Goal: Task Accomplishment & Management: Manage account settings

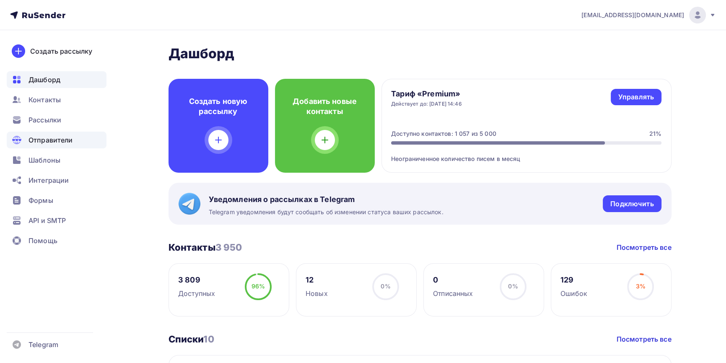
click at [60, 138] on span "Отправители" at bounding box center [51, 140] width 44 height 10
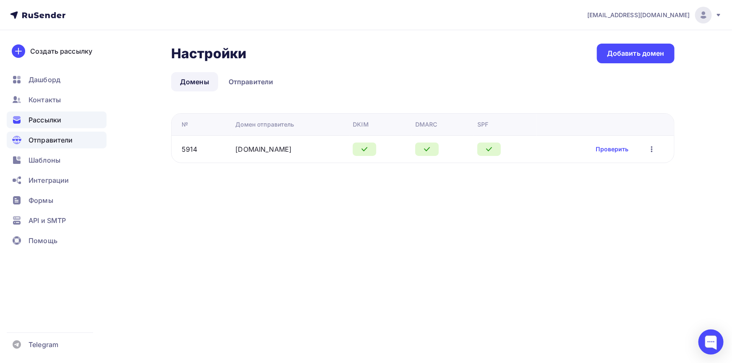
click at [60, 122] on span "Рассылки" at bounding box center [45, 120] width 33 height 10
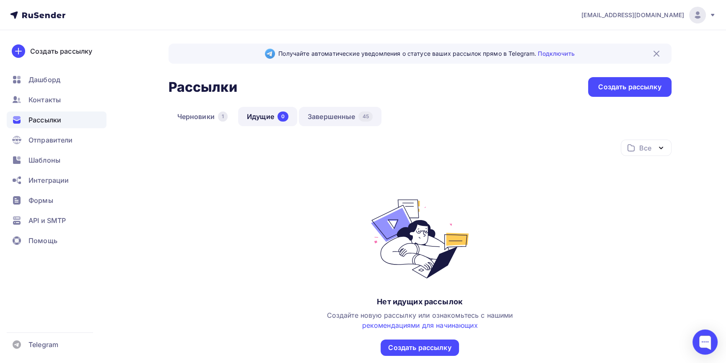
click at [328, 116] on link "Завершенные 45" at bounding box center [340, 116] width 83 height 19
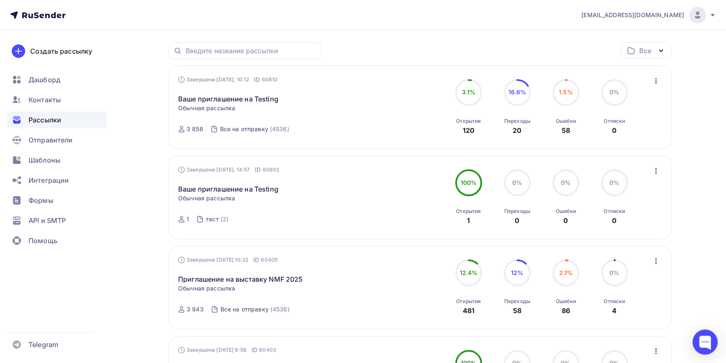
scroll to position [114, 0]
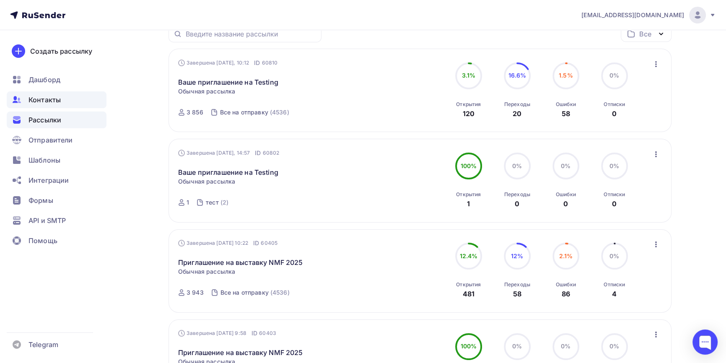
click at [57, 100] on span "Контакты" at bounding box center [45, 100] width 32 height 10
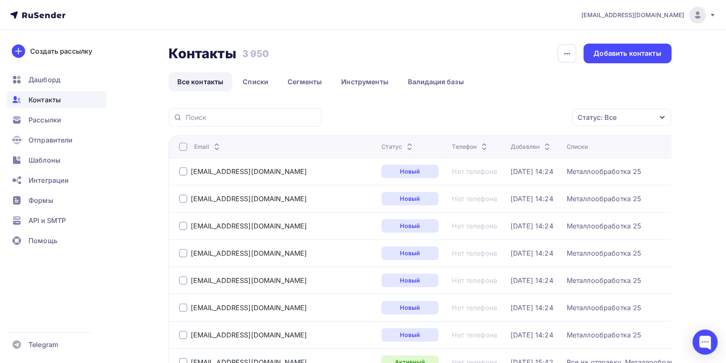
click at [644, 113] on div "Статус: Все" at bounding box center [621, 118] width 99 height 18
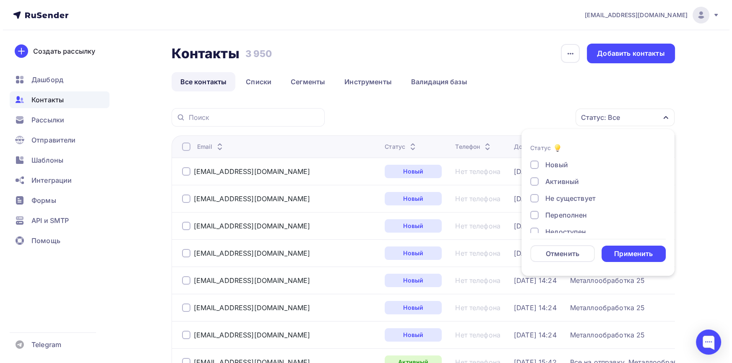
scroll to position [60, 0]
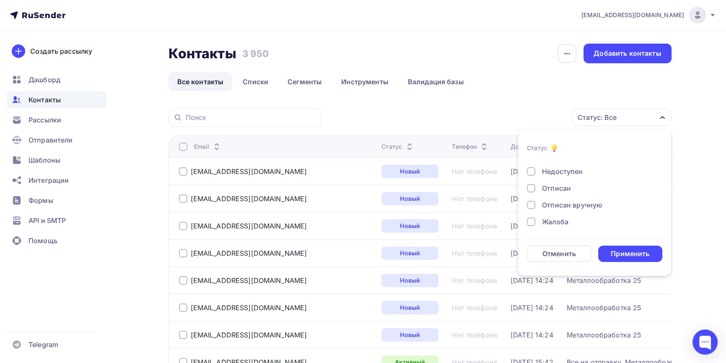
drag, startPoint x: 531, startPoint y: 223, endPoint x: 531, endPoint y: 210, distance: 13.4
click at [531, 222] on div at bounding box center [531, 222] width 8 height 8
click at [534, 199] on div "Новый Активный Не существует Переполнен Недоступен Отписан Отписан вручную [GEO…" at bounding box center [594, 162] width 135 height 127
drag, startPoint x: 534, startPoint y: 189, endPoint x: 530, endPoint y: 211, distance: 22.6
click at [534, 190] on div at bounding box center [531, 188] width 8 height 8
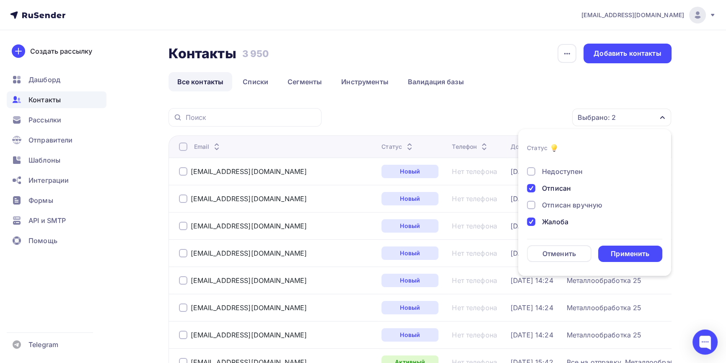
click at [533, 202] on div at bounding box center [531, 205] width 8 height 8
click at [635, 247] on div "Применить" at bounding box center [630, 254] width 65 height 16
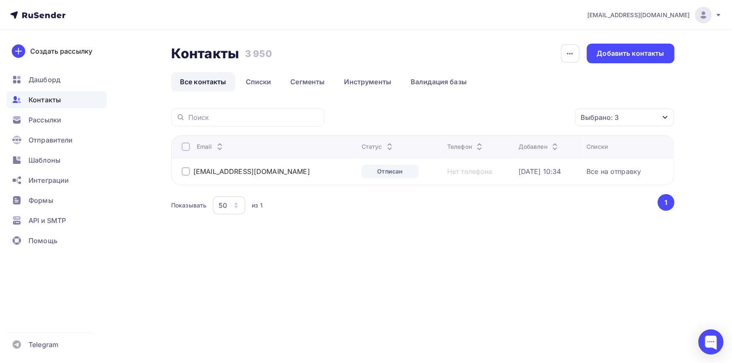
click at [186, 169] on div at bounding box center [186, 171] width 8 height 8
click at [560, 115] on icon "button" at bounding box center [557, 117] width 10 height 10
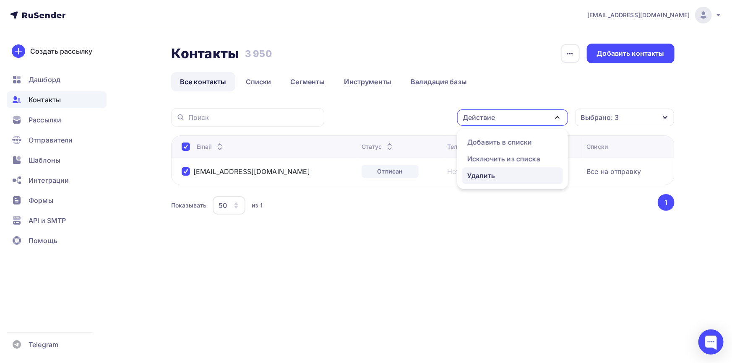
click at [500, 178] on div "Удалить" at bounding box center [512, 176] width 91 height 10
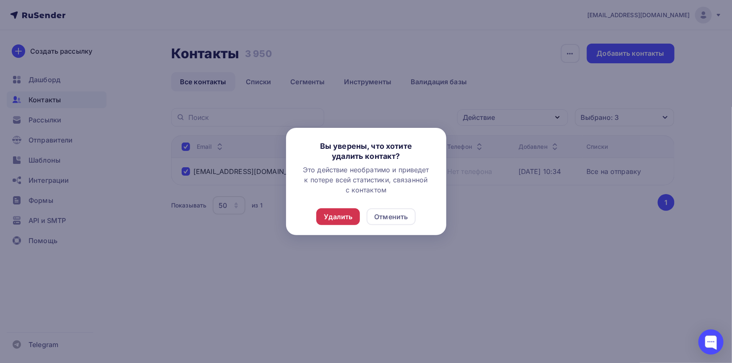
click at [336, 217] on div "Удалить" at bounding box center [338, 217] width 29 height 10
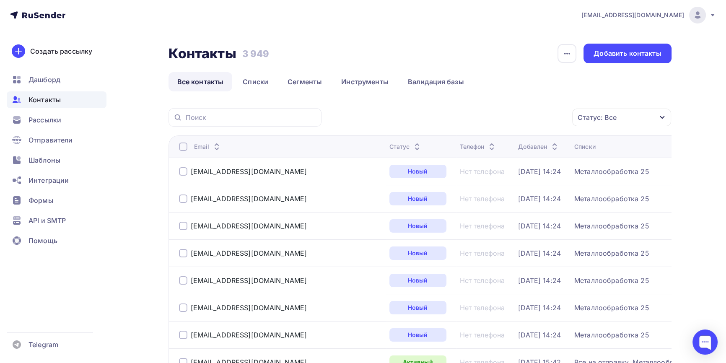
click at [663, 119] on icon "button" at bounding box center [662, 117] width 7 height 7
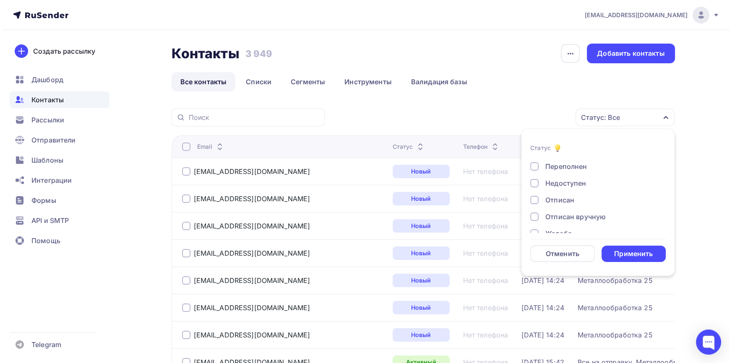
scroll to position [60, 0]
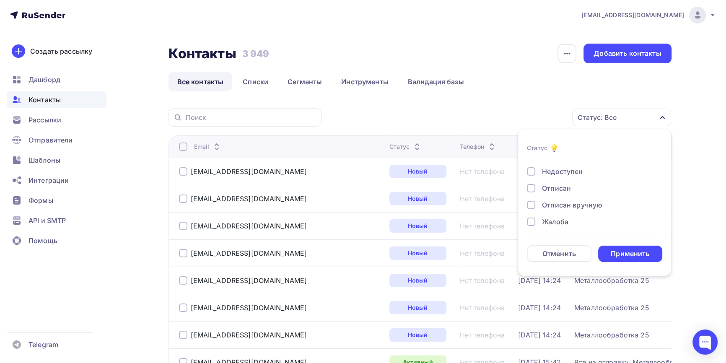
click at [531, 224] on div at bounding box center [531, 222] width 8 height 8
click at [535, 206] on div at bounding box center [531, 205] width 8 height 8
click at [529, 185] on div at bounding box center [531, 188] width 8 height 8
click at [616, 254] on div "Применить" at bounding box center [630, 254] width 39 height 10
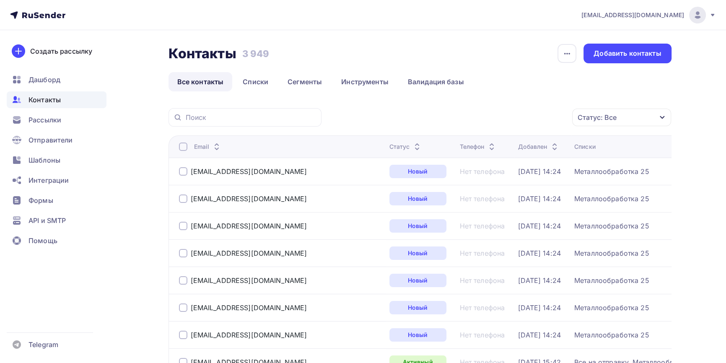
click at [612, 112] on div "Статус: Все" at bounding box center [621, 118] width 99 height 18
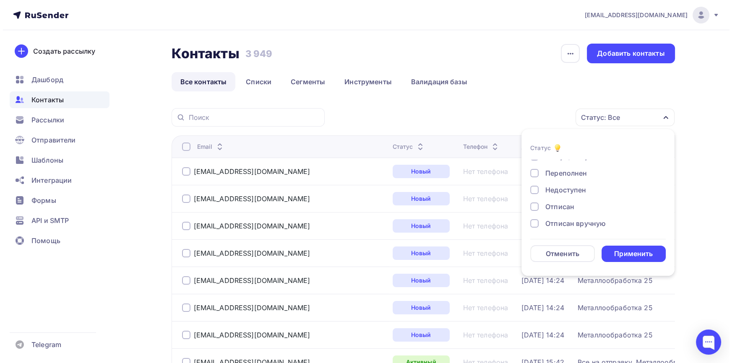
scroll to position [60, 0]
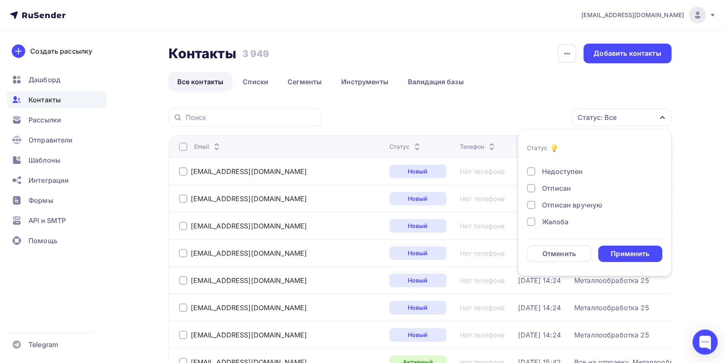
drag, startPoint x: 529, startPoint y: 221, endPoint x: 533, endPoint y: 202, distance: 19.7
click at [530, 220] on div at bounding box center [531, 222] width 8 height 8
click at [533, 201] on div at bounding box center [531, 205] width 8 height 8
click at [533, 190] on div at bounding box center [531, 188] width 8 height 8
click at [621, 256] on div "Применить" at bounding box center [630, 254] width 39 height 10
